Goal: Task Accomplishment & Management: Manage account settings

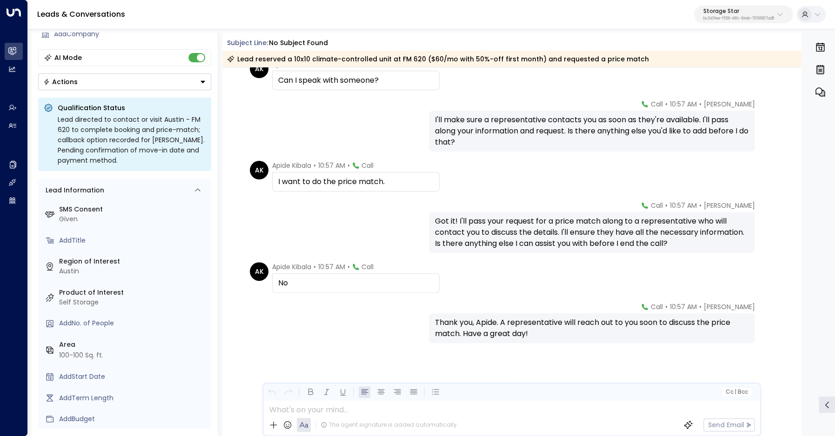
scroll to position [786, 0]
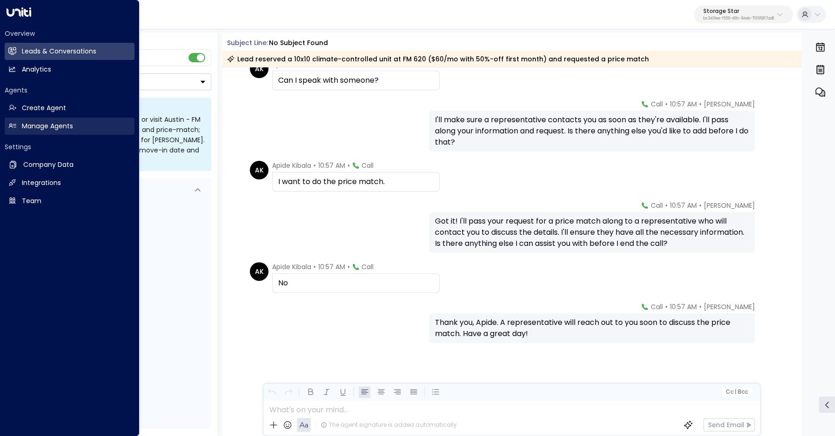
click at [42, 127] on h2 "Manage Agents" at bounding box center [47, 126] width 51 height 10
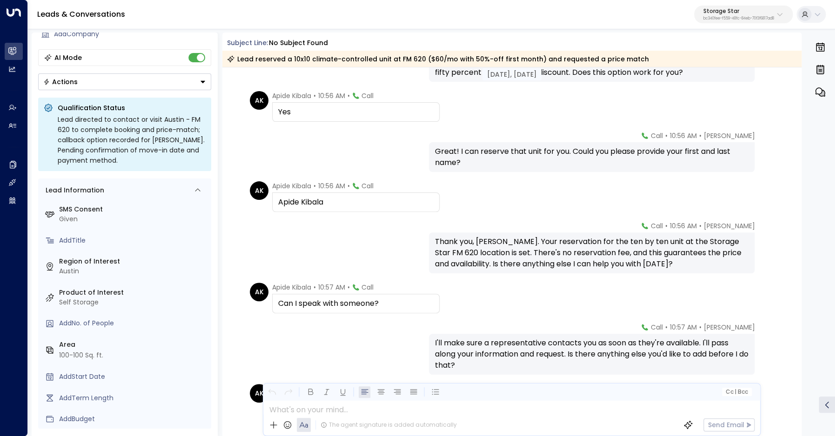
scroll to position [577, 0]
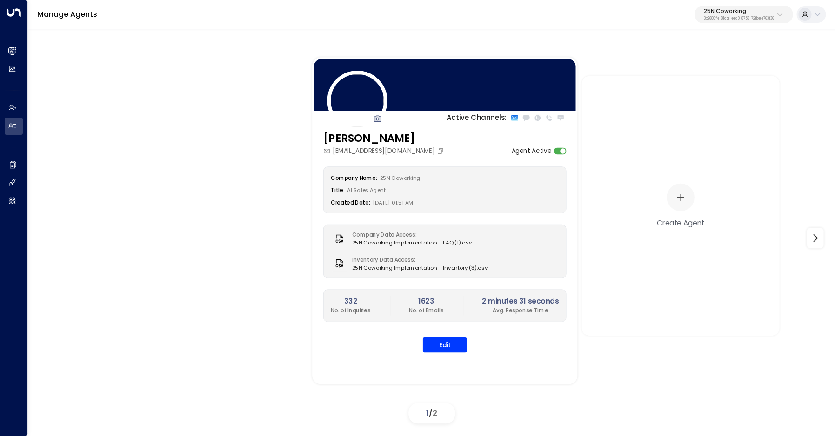
click at [724, 14] on p "25N Coworking" at bounding box center [739, 11] width 70 height 6
type input "*********"
click at [691, 78] on span "ID: bc340fee-f559-48fc-84eb-70f3f6817ad8" at bounding box center [713, 79] width 125 height 8
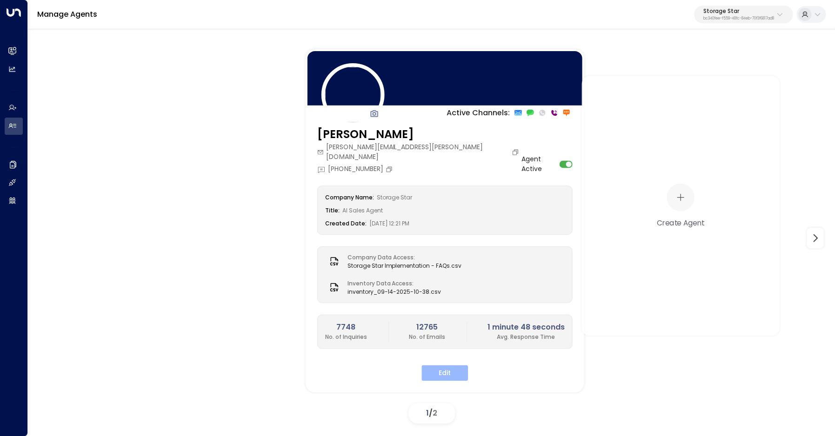
click at [446, 365] on button "Edit" at bounding box center [444, 373] width 46 height 16
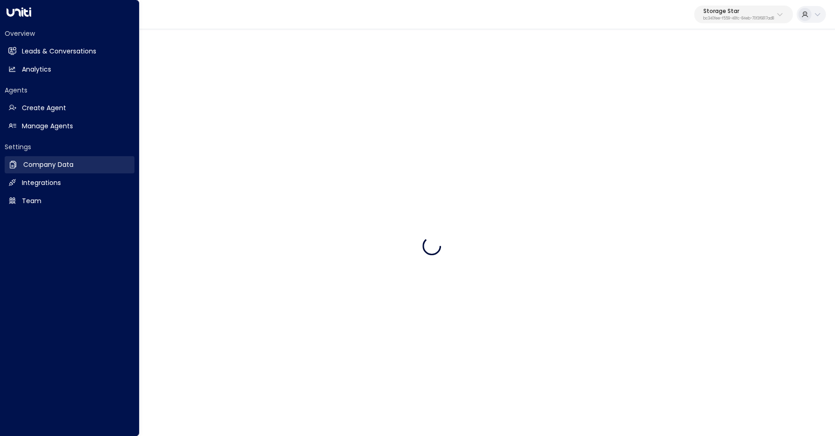
click at [19, 160] on link "Company Data Company Data" at bounding box center [70, 164] width 130 height 17
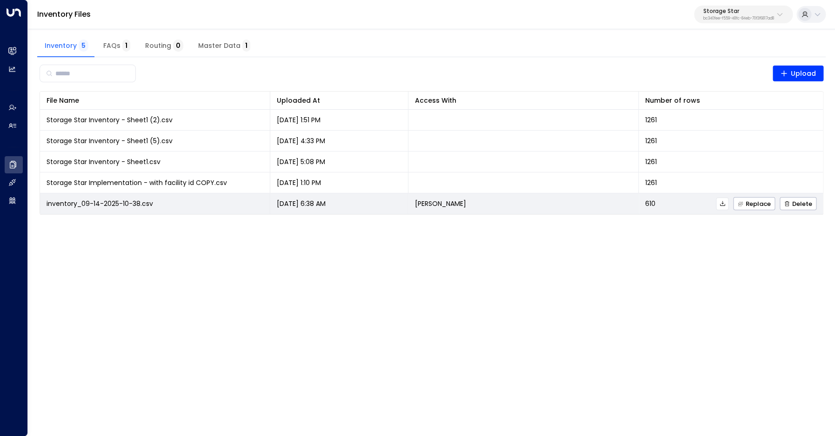
click at [724, 205] on icon at bounding box center [722, 203] width 7 height 7
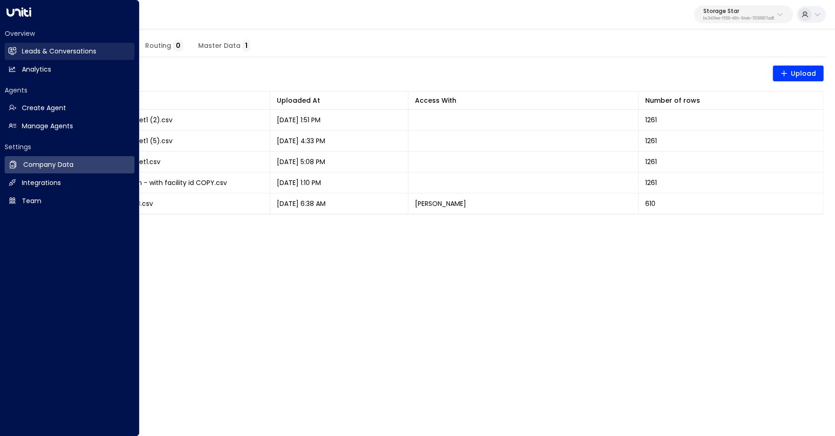
click at [15, 50] on icon at bounding box center [13, 51] width 6 height 8
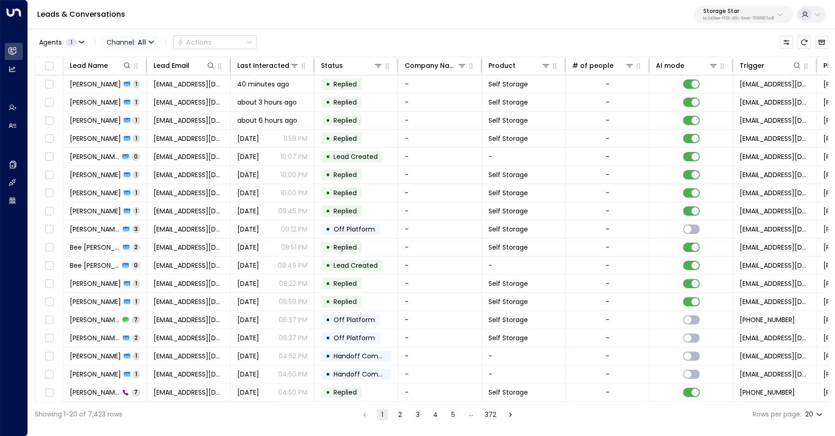
click at [147, 38] on span "Channel: All" at bounding box center [130, 42] width 55 height 13
click at [124, 130] on span "Voice" at bounding box center [122, 131] width 19 height 10
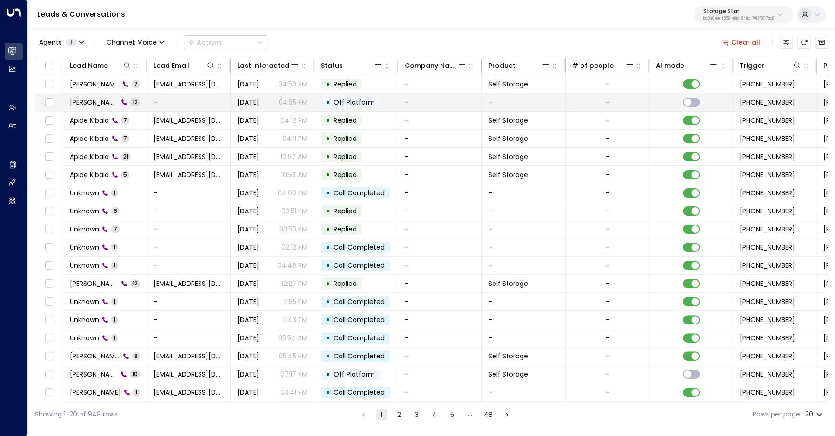
click at [87, 97] on td "Hugo 12" at bounding box center [105, 102] width 84 height 18
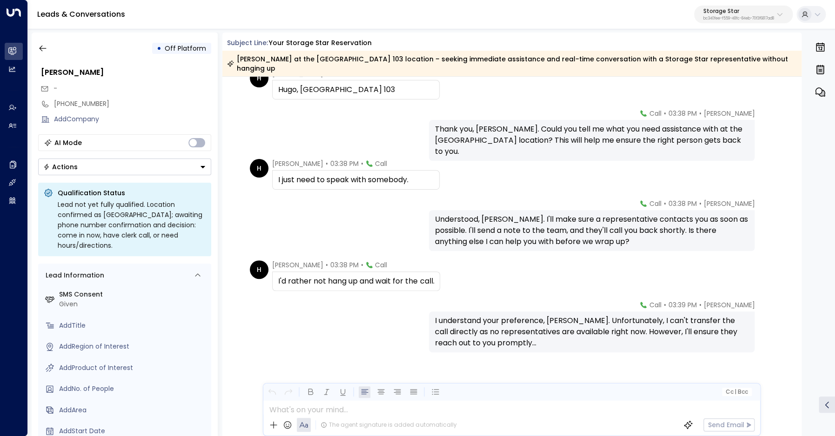
scroll to position [291, 0]
click at [48, 50] on button "button" at bounding box center [42, 48] width 17 height 17
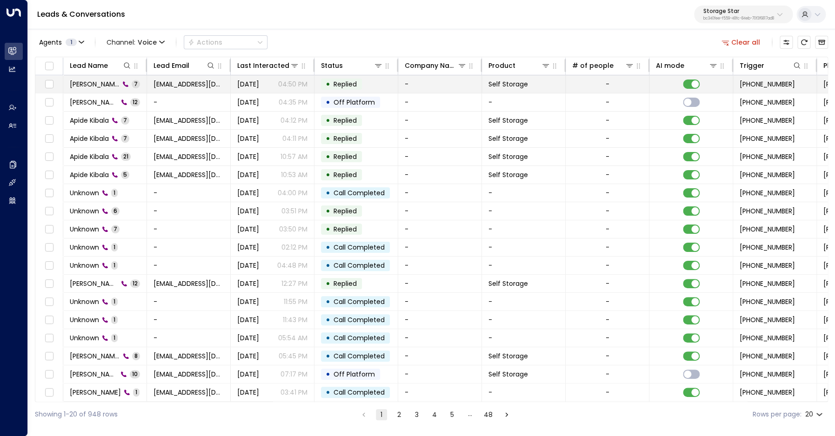
click at [100, 83] on span "ben bailey" at bounding box center [95, 84] width 50 height 9
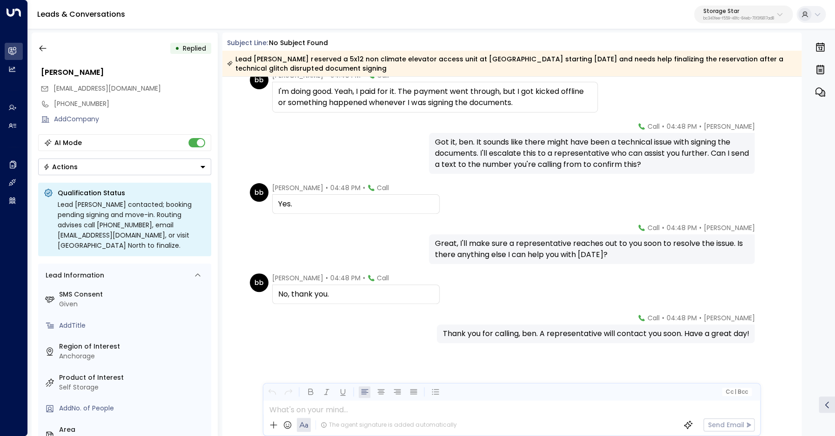
scroll to position [98, 0]
click at [39, 45] on icon "button" at bounding box center [42, 48] width 9 height 9
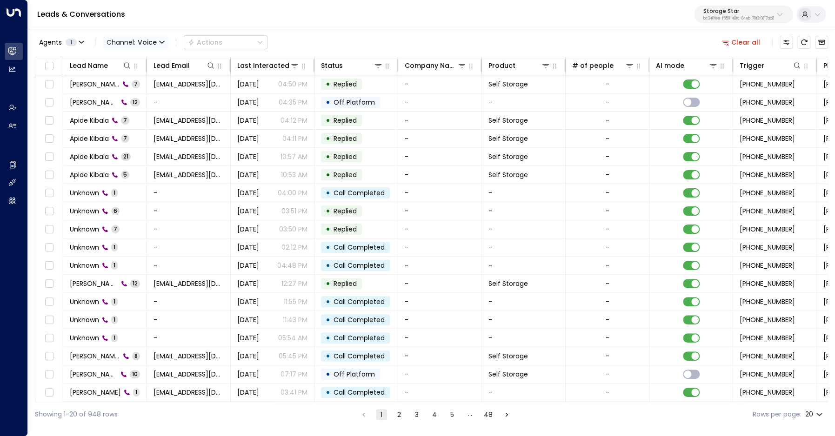
click at [137, 43] on span "Channel: Voice" at bounding box center [136, 42] width 66 height 13
click at [132, 77] on p "SMS" at bounding box center [135, 79] width 45 height 10
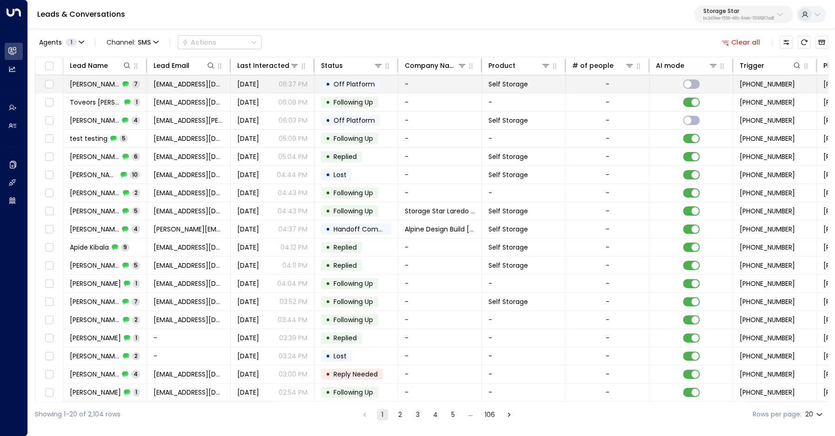
click at [85, 82] on span "ben bailey" at bounding box center [95, 84] width 50 height 9
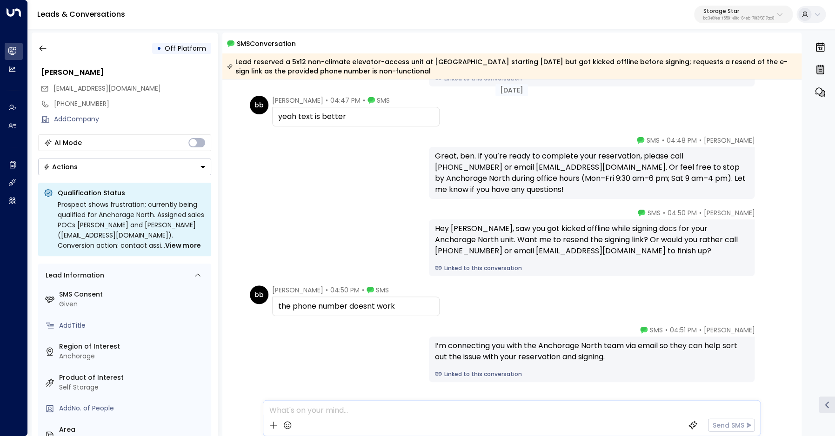
scroll to position [138, 0]
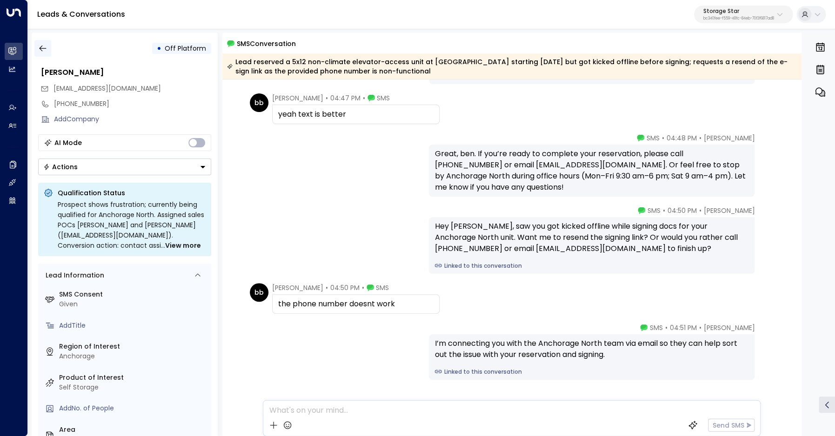
click at [50, 50] on button "button" at bounding box center [42, 48] width 17 height 17
